Goal: Task Accomplishment & Management: Manage account settings

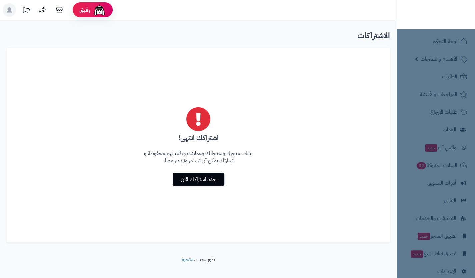
click at [449, 43] on nav "لوحة التحكم الأقسام والمنتجات المنتجات الأقسام الماركات مواصفات المنتجات مواصفا…" at bounding box center [436, 147] width 78 height 278
click at [450, 20] on div at bounding box center [436, 14] width 78 height 29
click at [448, 17] on img at bounding box center [449, 24] width 39 height 14
click at [11, 6] on rect at bounding box center [9, 9] width 13 height 13
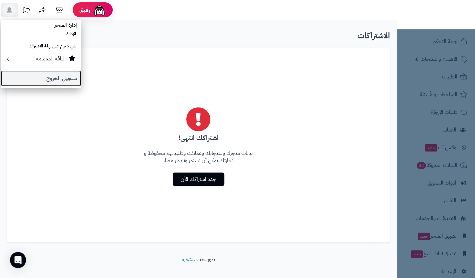
click at [54, 76] on link "تسجيل الخروج" at bounding box center [41, 78] width 80 height 16
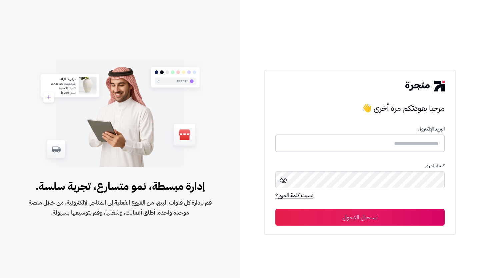
click at [372, 145] on input "text" at bounding box center [360, 143] width 169 height 18
type input "*"
type input "**********"
click at [276, 209] on button "تسجيل الدخول" at bounding box center [360, 217] width 169 height 17
click at [333, 210] on button "تسجيل الدخول" at bounding box center [360, 217] width 169 height 17
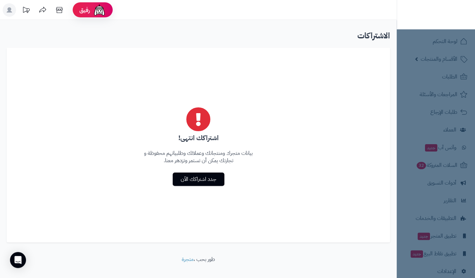
click at [455, 63] on nav "لوحة التحكم الأقسام والمنتجات المنتجات الأقسام الماركات مواصفات المنتجات مواصفا…" at bounding box center [436, 147] width 78 height 278
click at [448, 70] on nav "لوحة التحكم الأقسام والمنتجات المنتجات الأقسام الماركات مواصفات المنتجات مواصفا…" at bounding box center [436, 147] width 78 height 278
click at [440, 75] on nav "لوحة التحكم الأقسام والمنتجات المنتجات الأقسام الماركات مواصفات المنتجات مواصفا…" at bounding box center [436, 147] width 78 height 278
